Goal: Check status

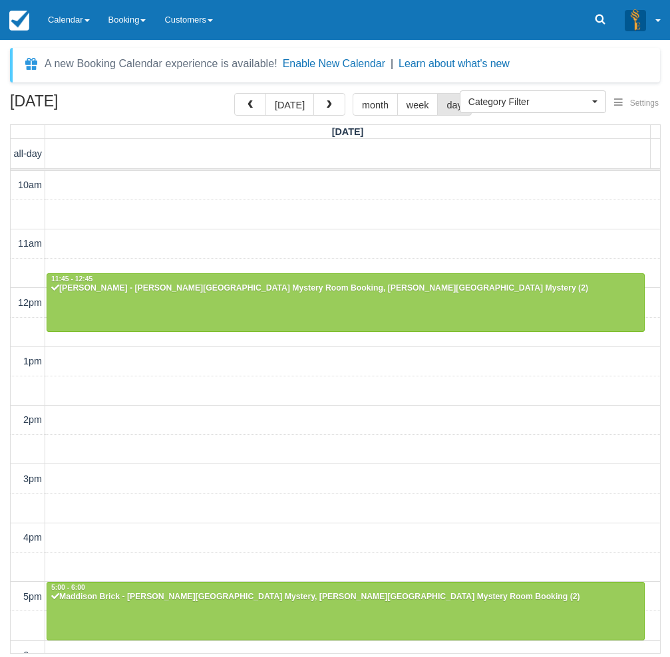
select select
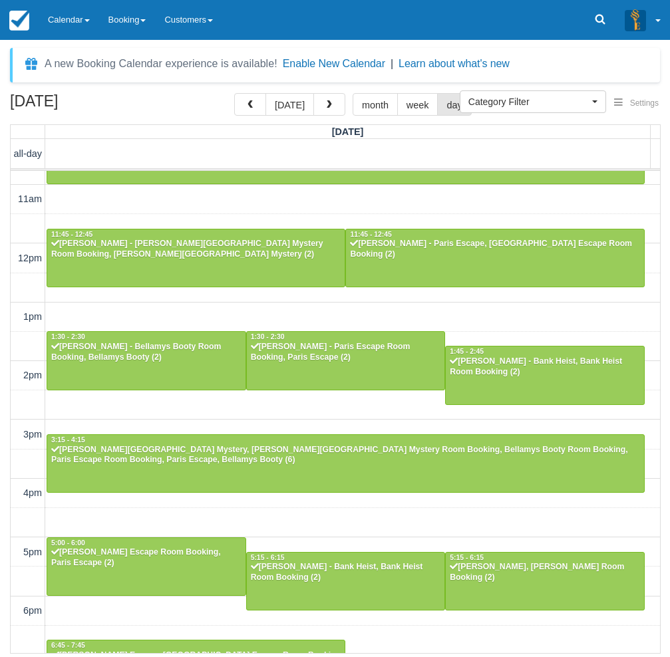
scroll to position [67, 0]
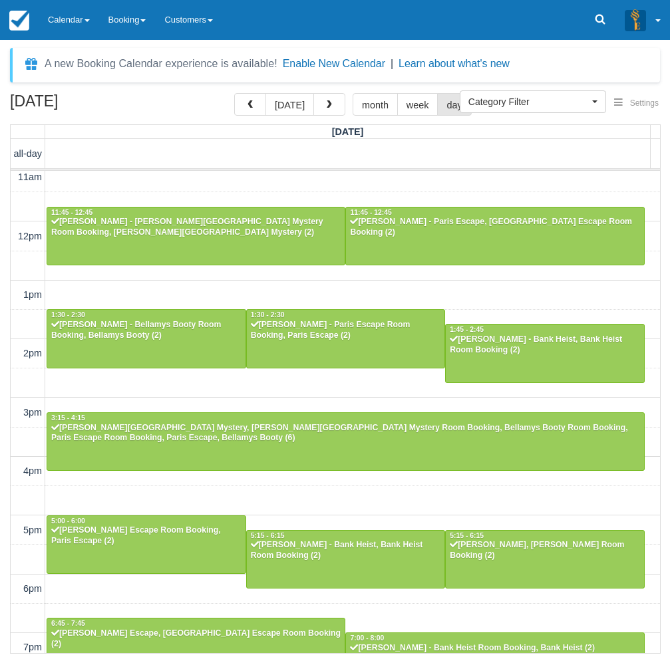
click at [1, 484] on div "August 10, 2025 today month week day Sunday all-day 10am 11am 12pm 1pm 2pm 3pm …" at bounding box center [335, 373] width 670 height 561
click at [60, 28] on link "Calendar" at bounding box center [69, 20] width 61 height 40
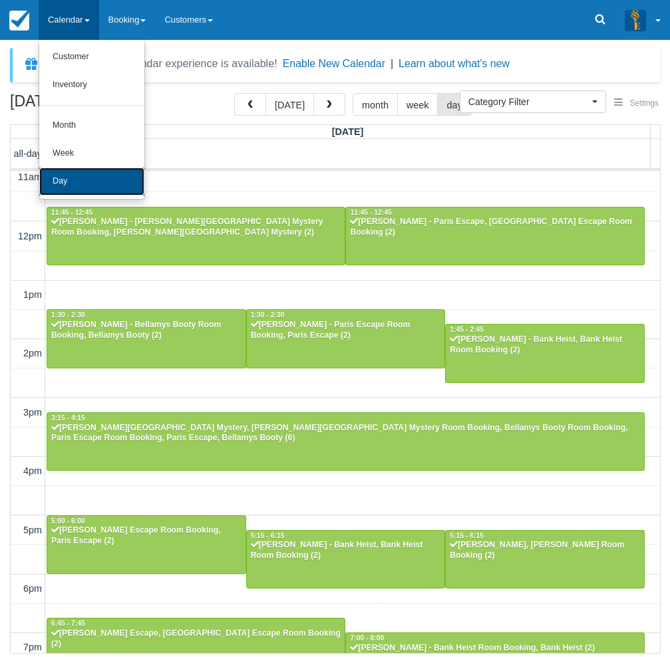
click at [90, 171] on link "Day" at bounding box center [91, 182] width 105 height 28
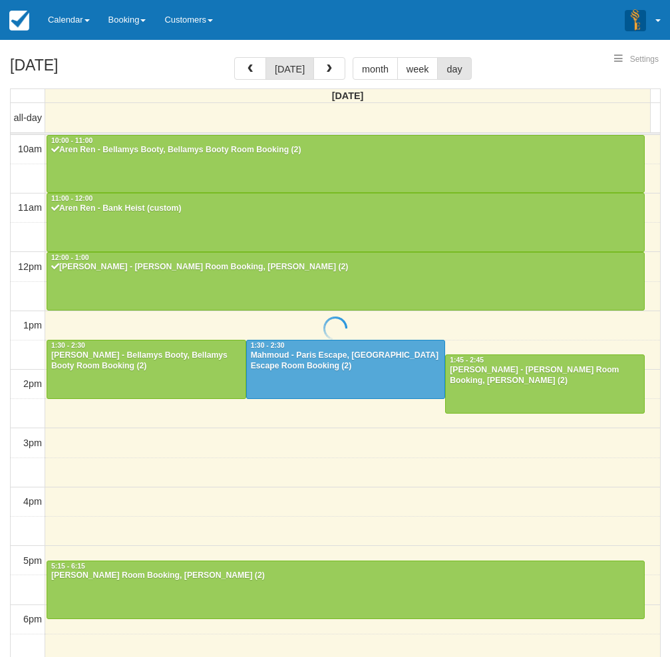
select select
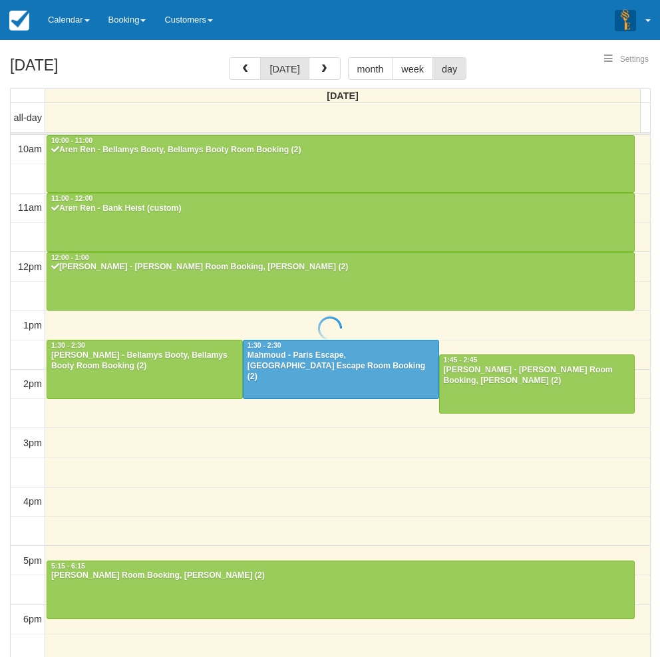
scroll to position [177, 0]
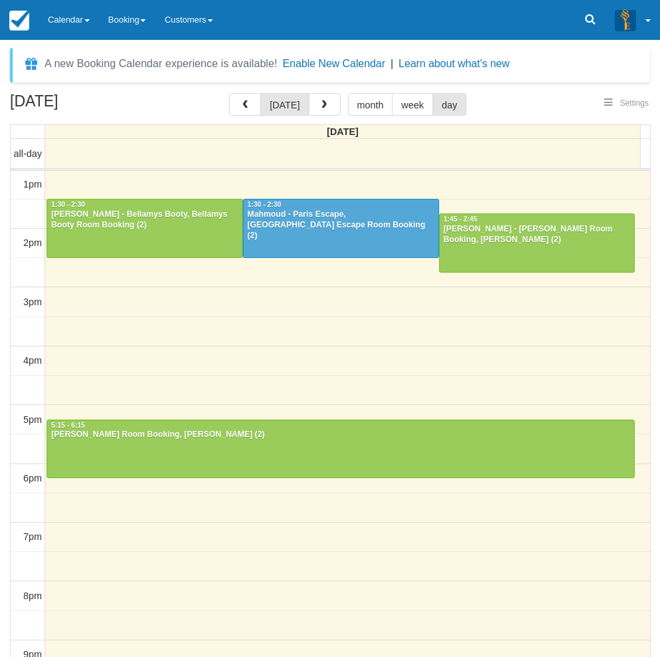
select select
click at [171, 233] on div at bounding box center [144, 228] width 195 height 57
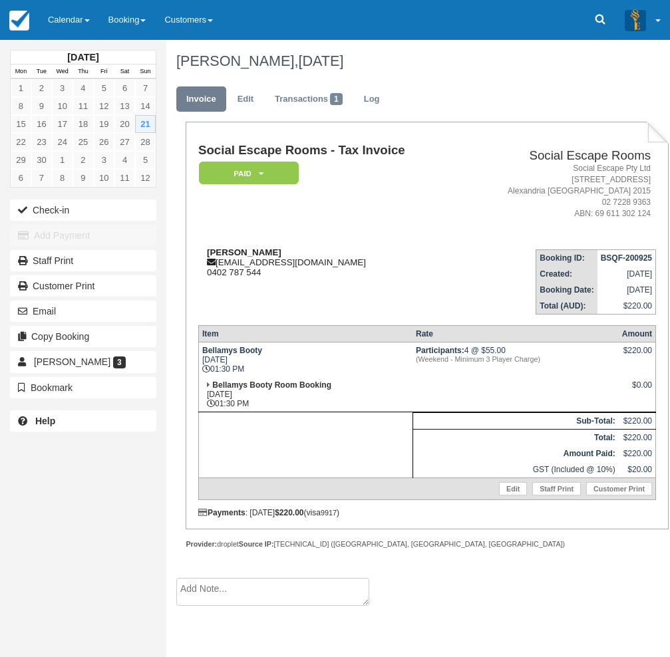
click at [221, 248] on strong "[PERSON_NAME]" at bounding box center [244, 252] width 74 height 10
drag, startPoint x: 221, startPoint y: 248, endPoint x: 245, endPoint y: 249, distance: 24.0
click at [245, 249] on strong "[PERSON_NAME]" at bounding box center [244, 252] width 74 height 10
copy strong "[PERSON_NAME]"
